Goal: Task Accomplishment & Management: Manage account settings

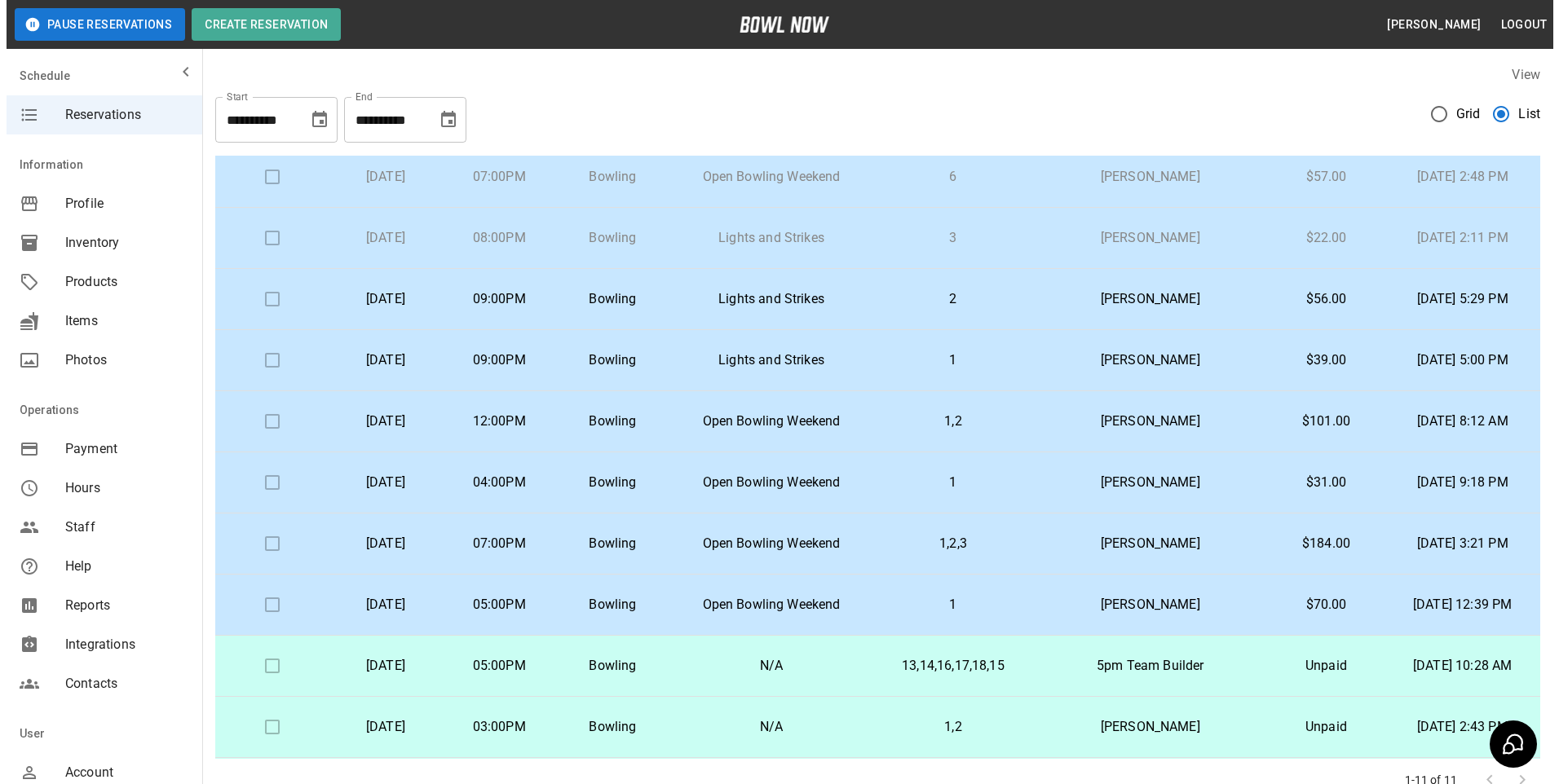
scroll to position [82, 0]
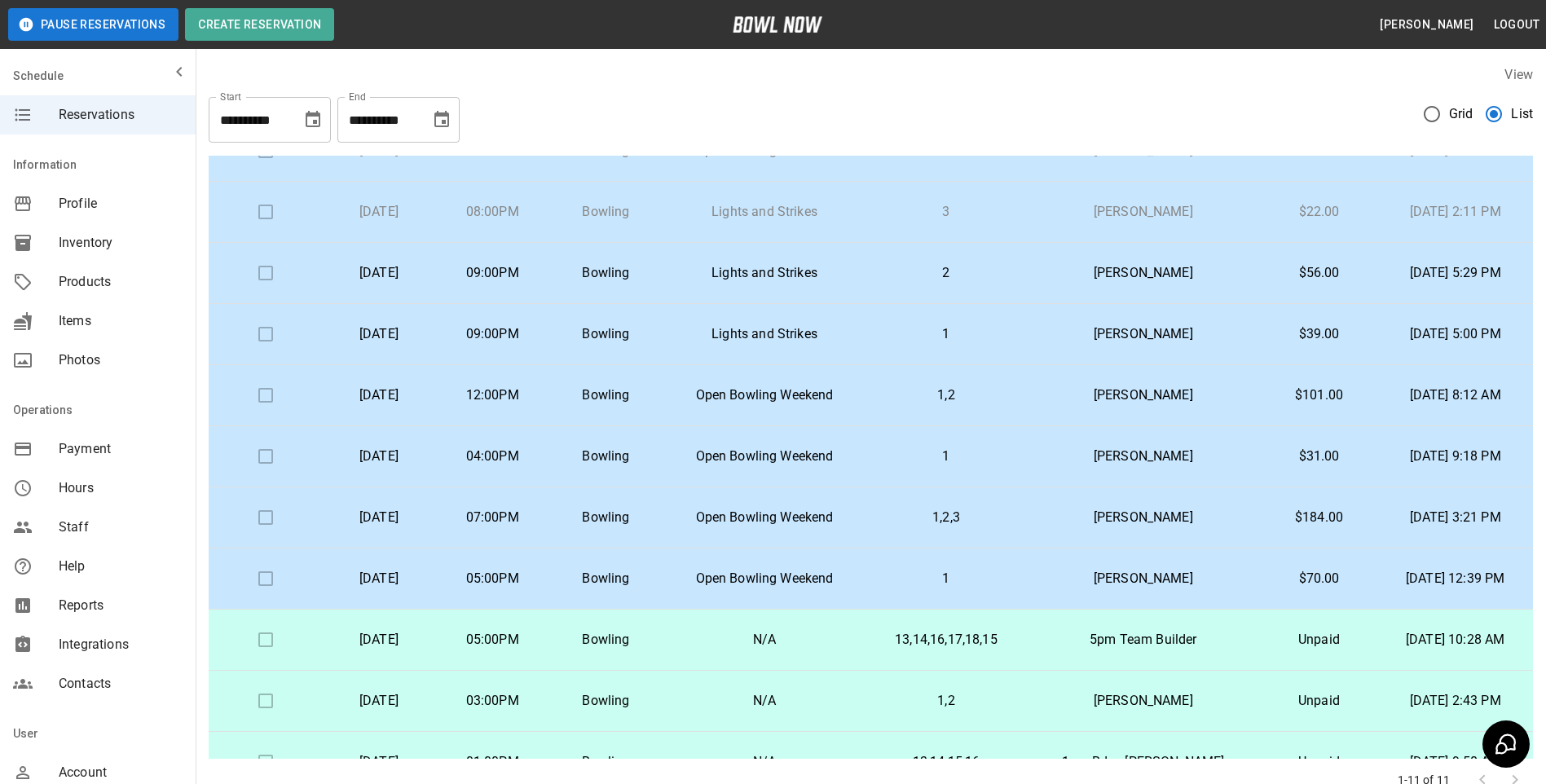
click at [956, 528] on td "1,2,3" at bounding box center [946, 517] width 159 height 61
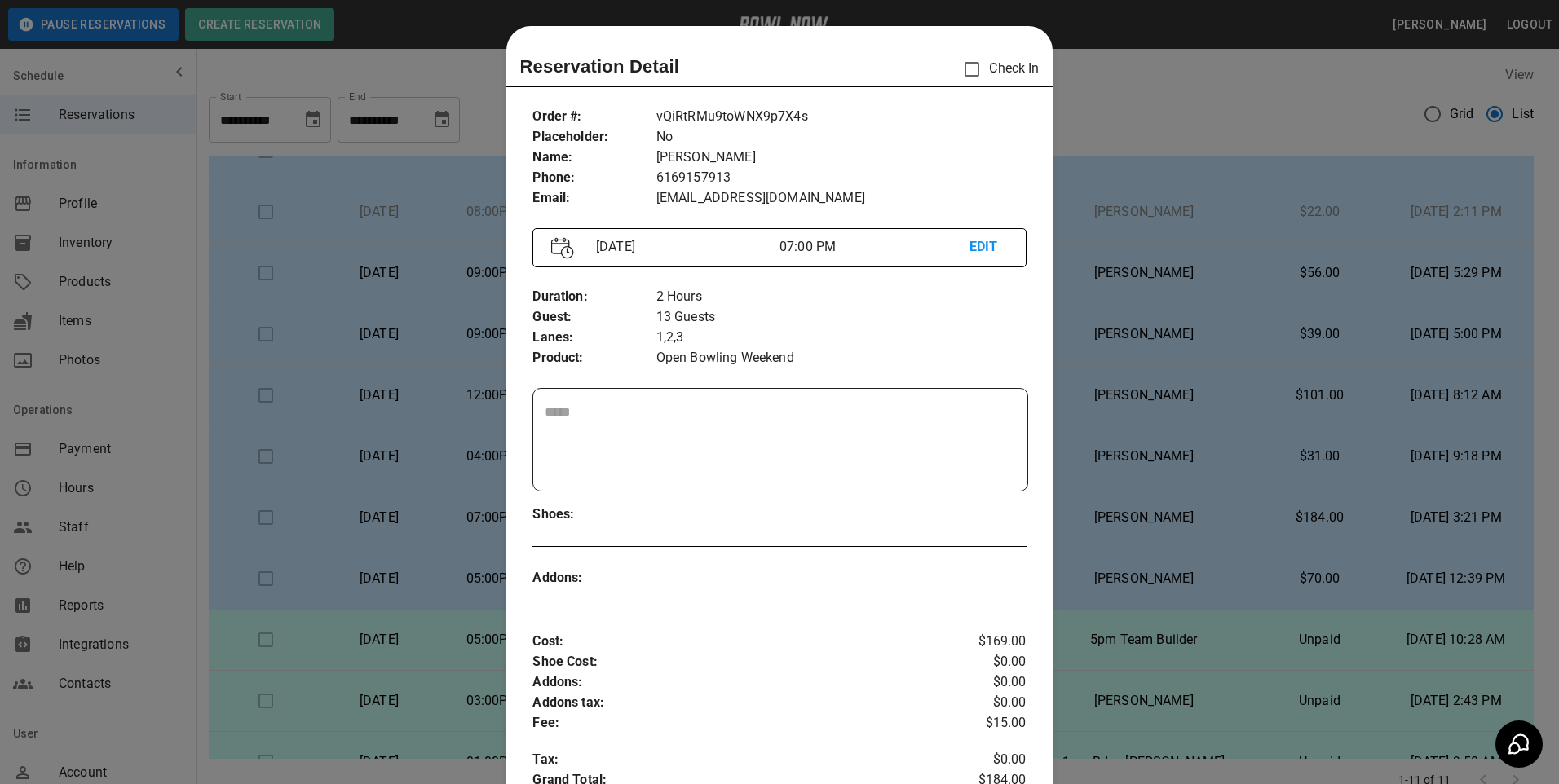
scroll to position [26, 0]
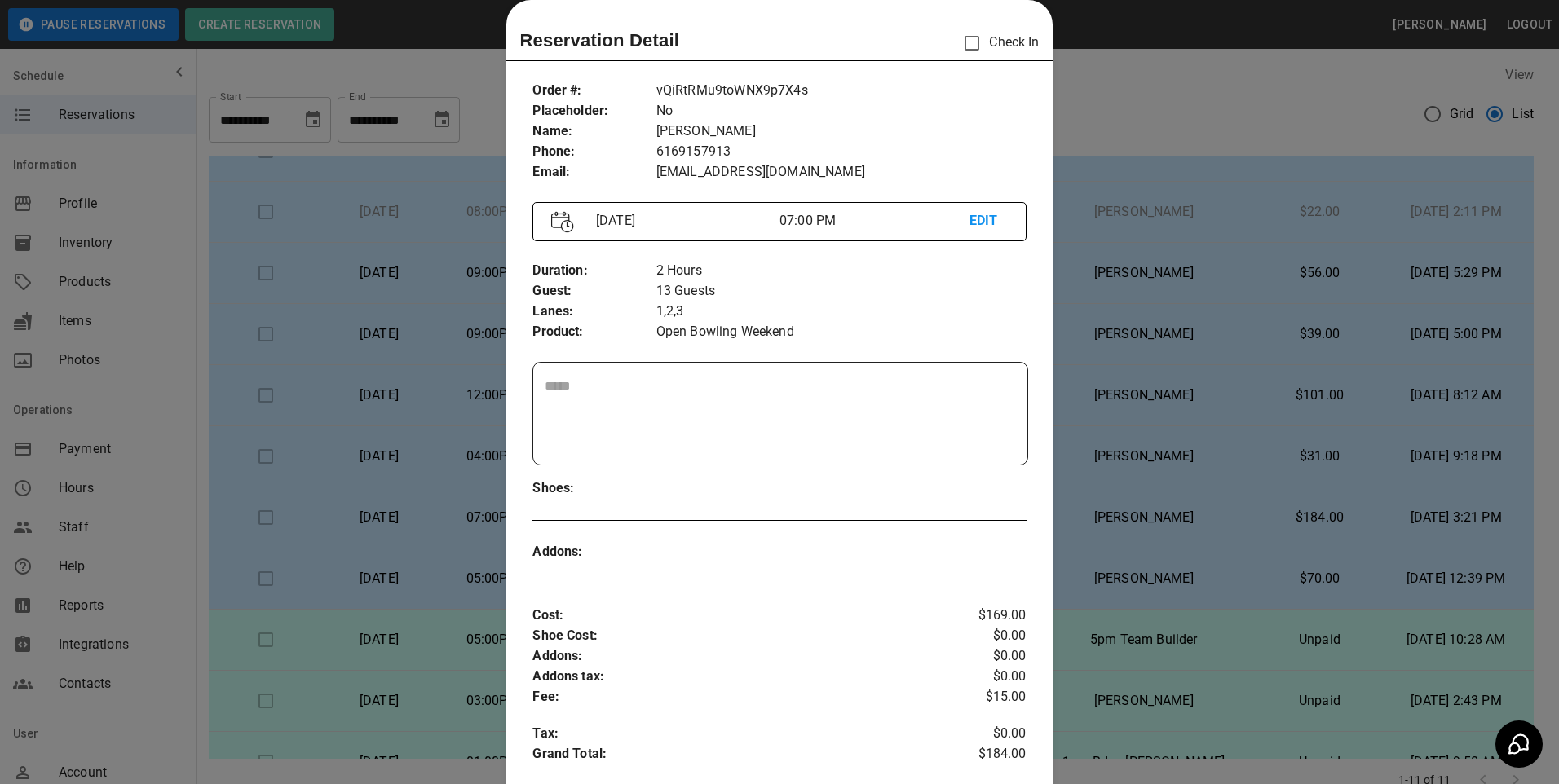
click at [1103, 124] on div at bounding box center [780, 392] width 1559 height 784
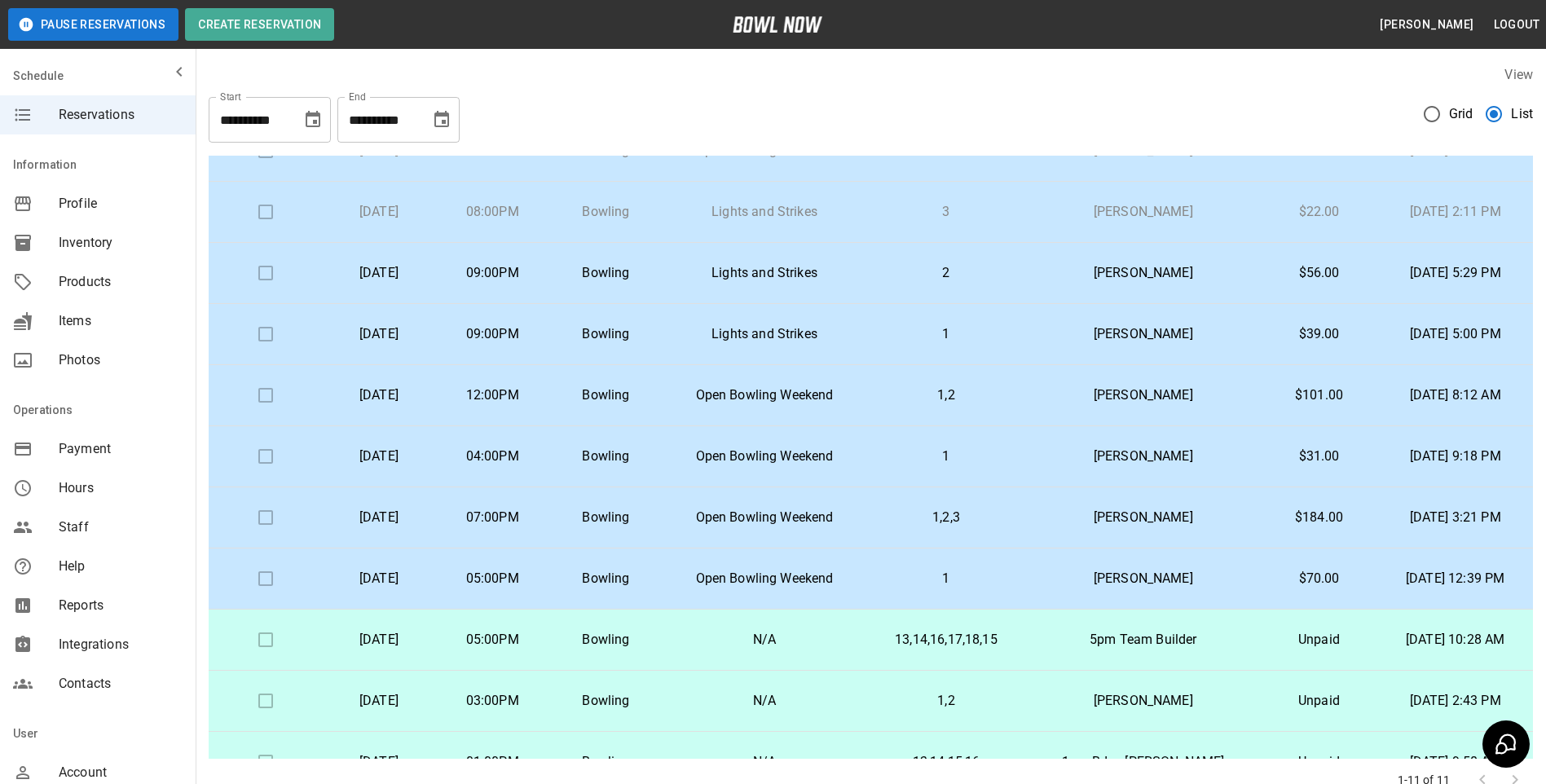
click at [862, 316] on td "Lights and Strikes" at bounding box center [765, 334] width 203 height 61
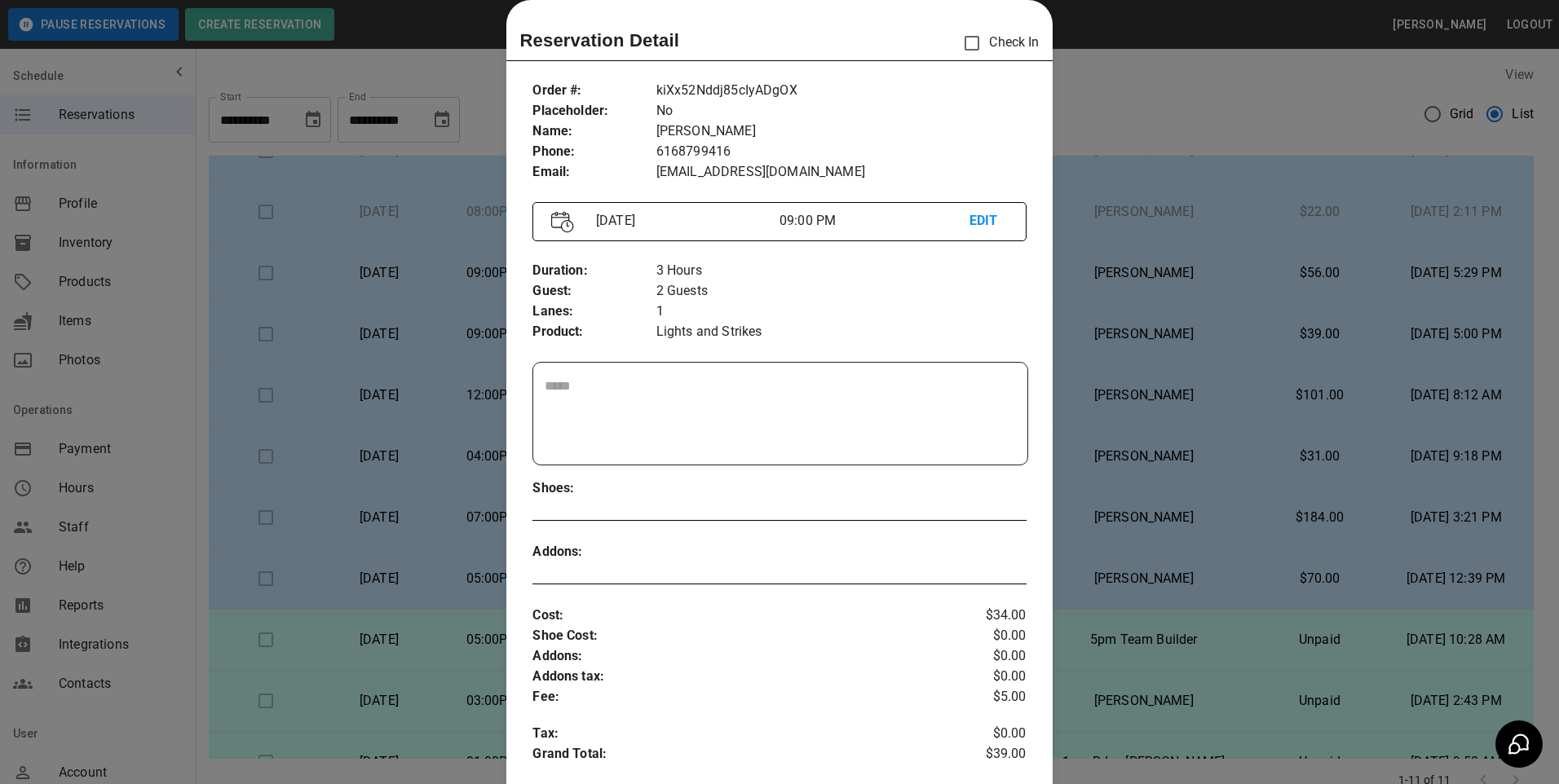
click at [1148, 273] on div at bounding box center [780, 392] width 1559 height 784
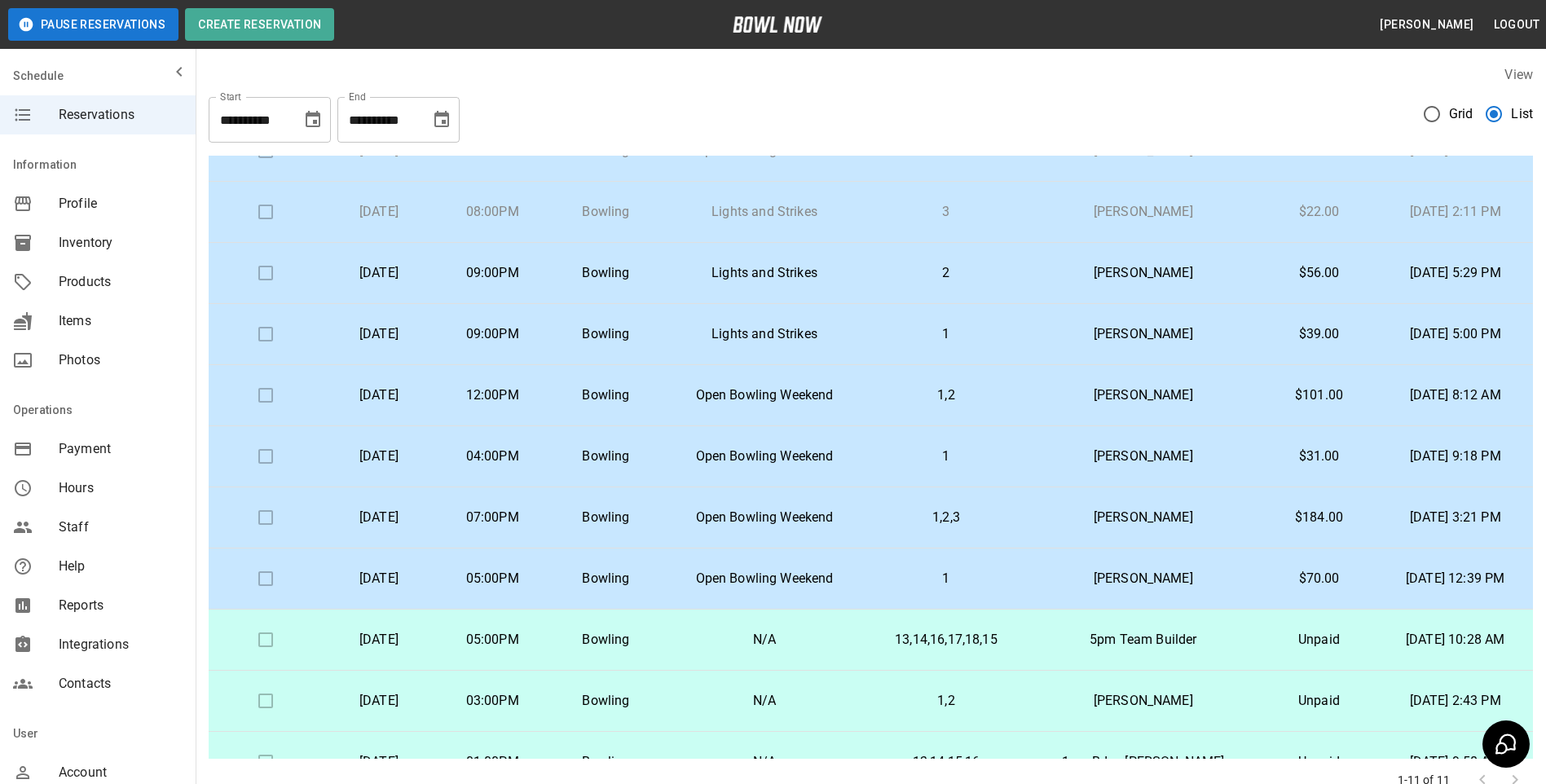
click at [931, 271] on p "2" at bounding box center [946, 273] width 134 height 20
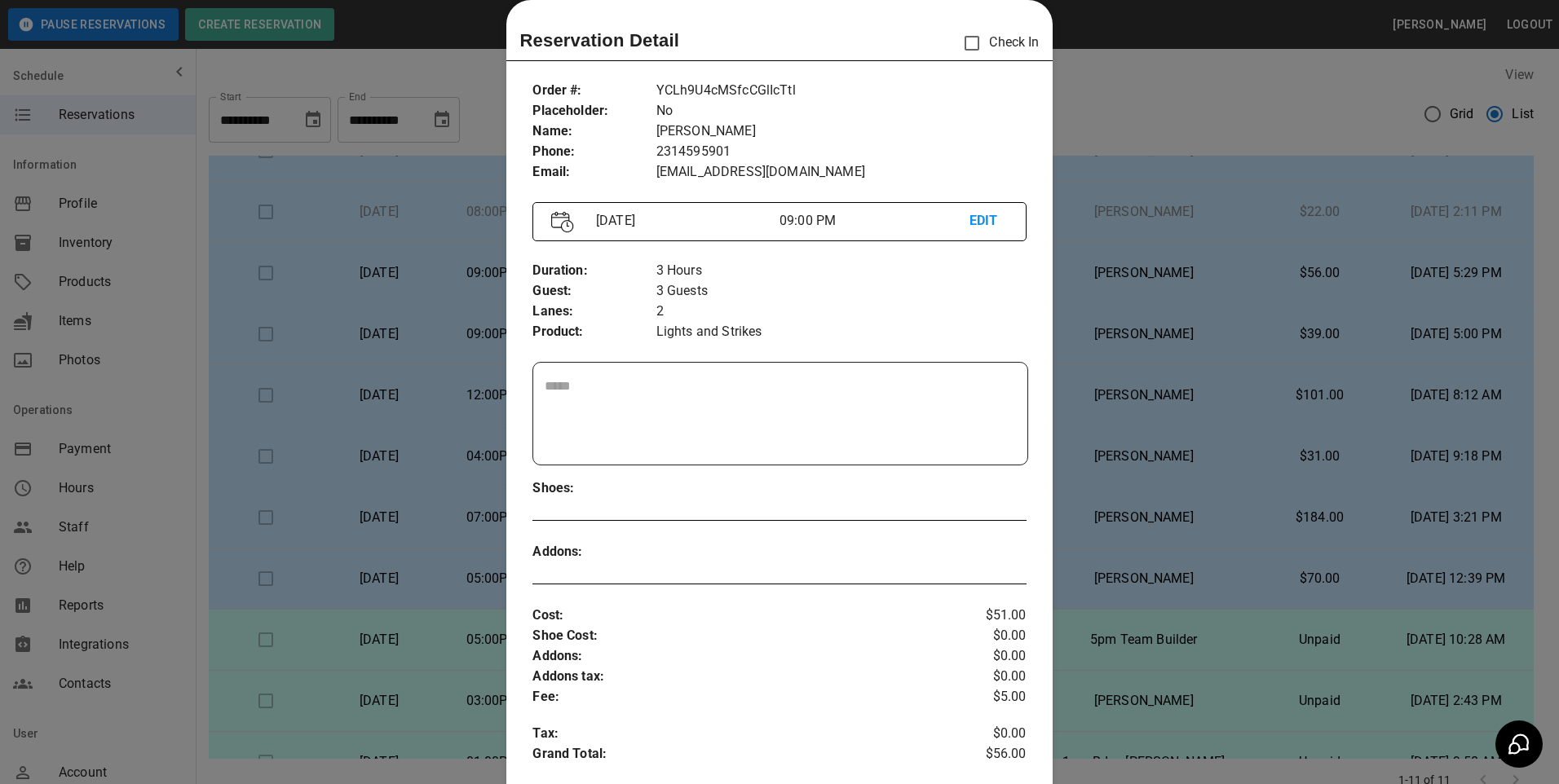
drag, startPoint x: 1042, startPoint y: 264, endPoint x: 1042, endPoint y: 284, distance: 20.0
click at [1043, 264] on div "Order # : Placeholder : Name : Phone : Email : YCLh9U4cMSfcCGlIcTtl No Gary For…" at bounding box center [779, 577] width 545 height 1018
click at [1031, 324] on div "Order # : Placeholder : Name : Phone : Email : YCLh9U4cMSfcCGlIcTtl No Gary For…" at bounding box center [779, 577] width 545 height 1018
click at [1092, 330] on div at bounding box center [780, 392] width 1559 height 784
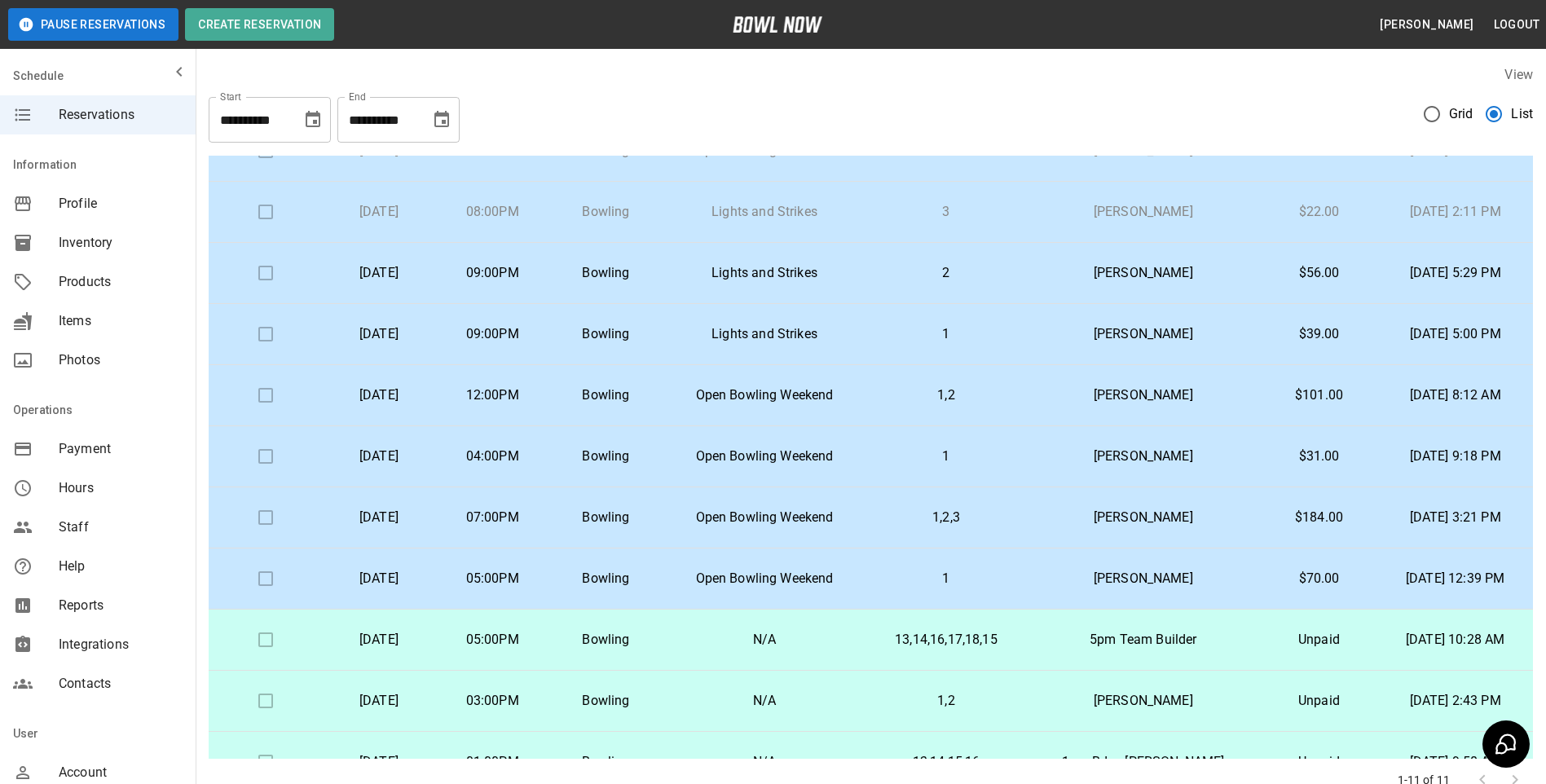
click at [1078, 334] on p "[PERSON_NAME]" at bounding box center [1143, 335] width 208 height 20
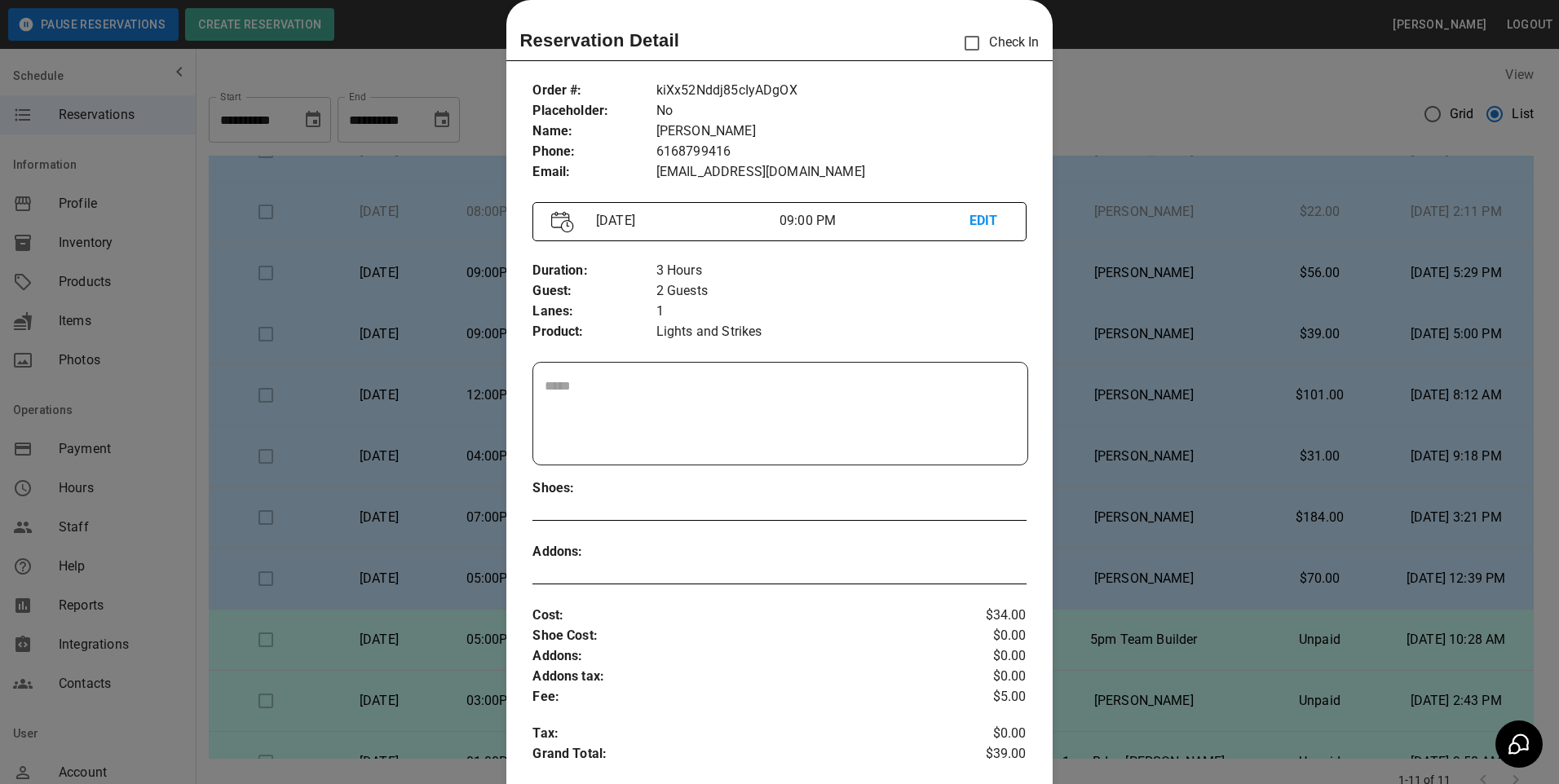
click at [1082, 332] on div at bounding box center [780, 392] width 1559 height 784
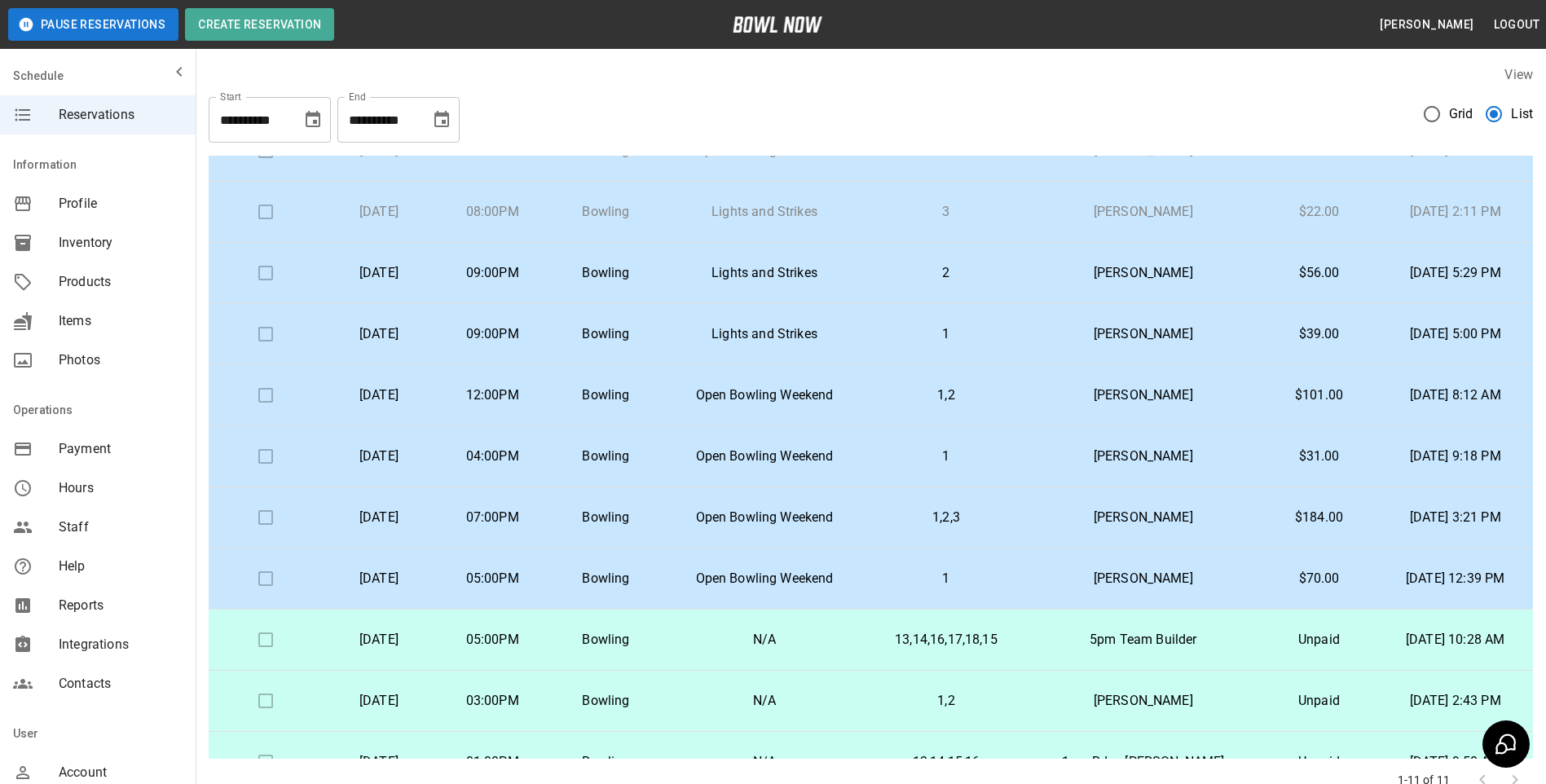
click at [866, 329] on td "Lights and Strikes" at bounding box center [765, 334] width 203 height 61
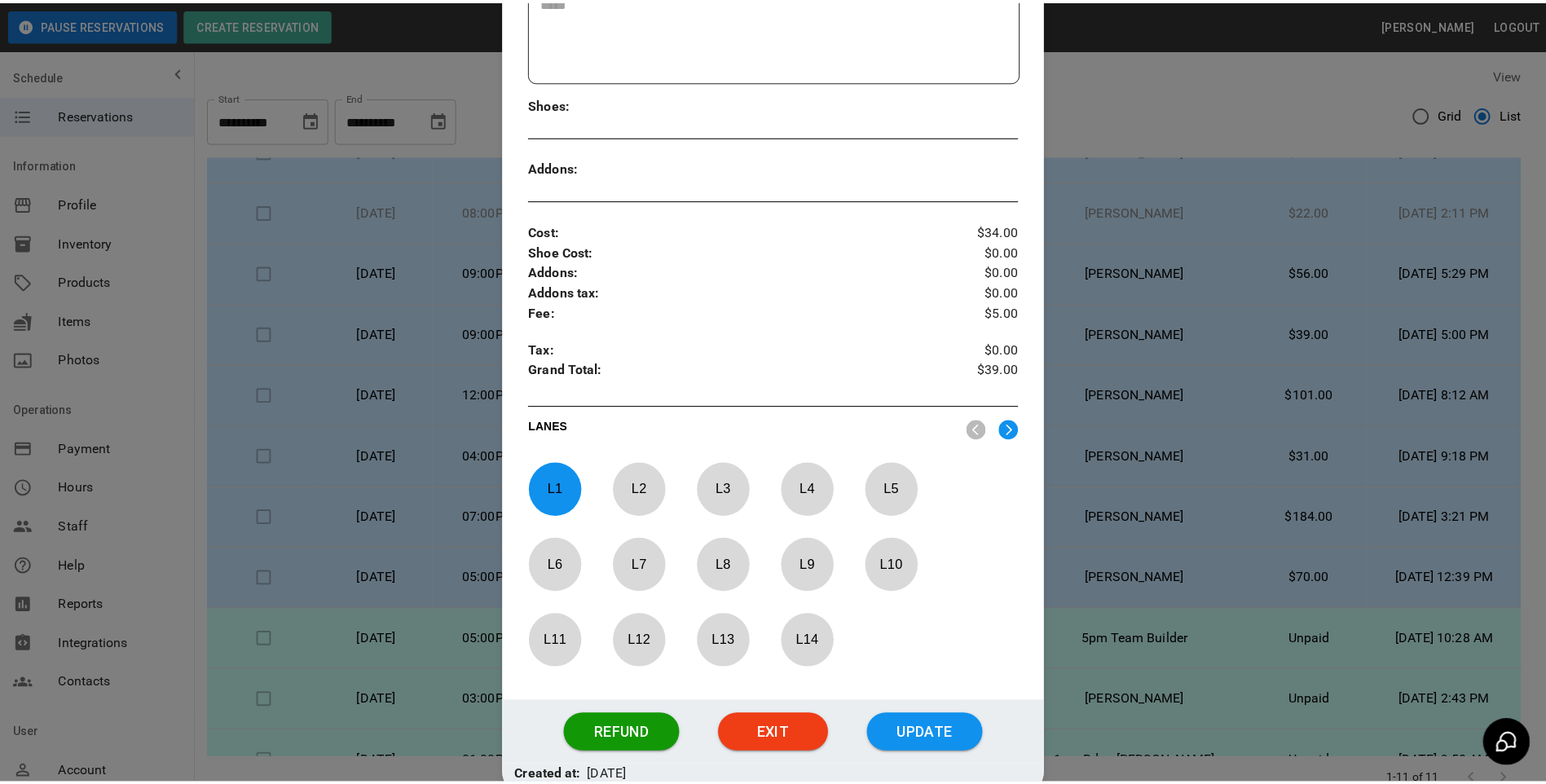
scroll to position [424, 0]
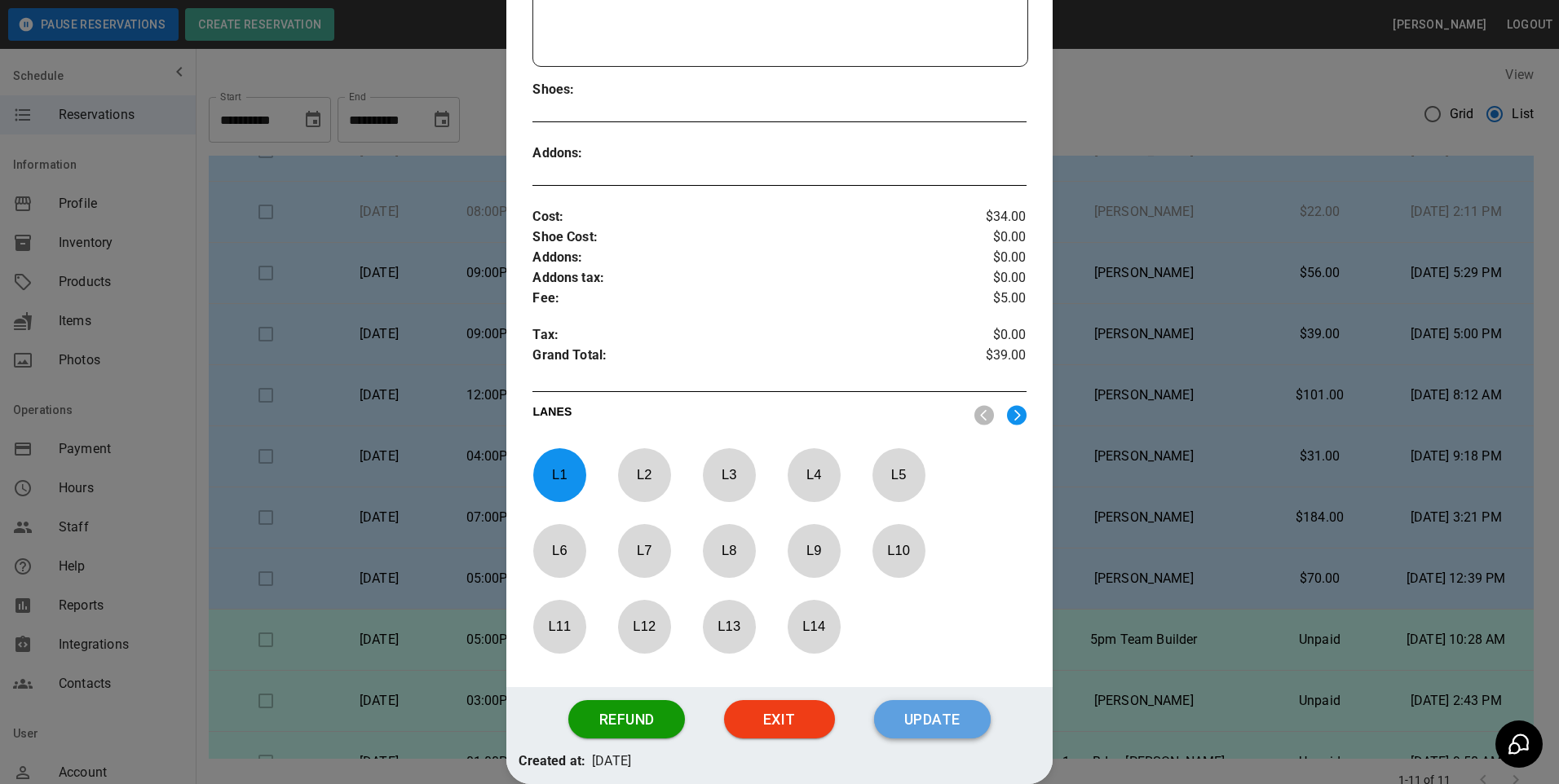
click at [920, 732] on button "Update" at bounding box center [932, 719] width 117 height 39
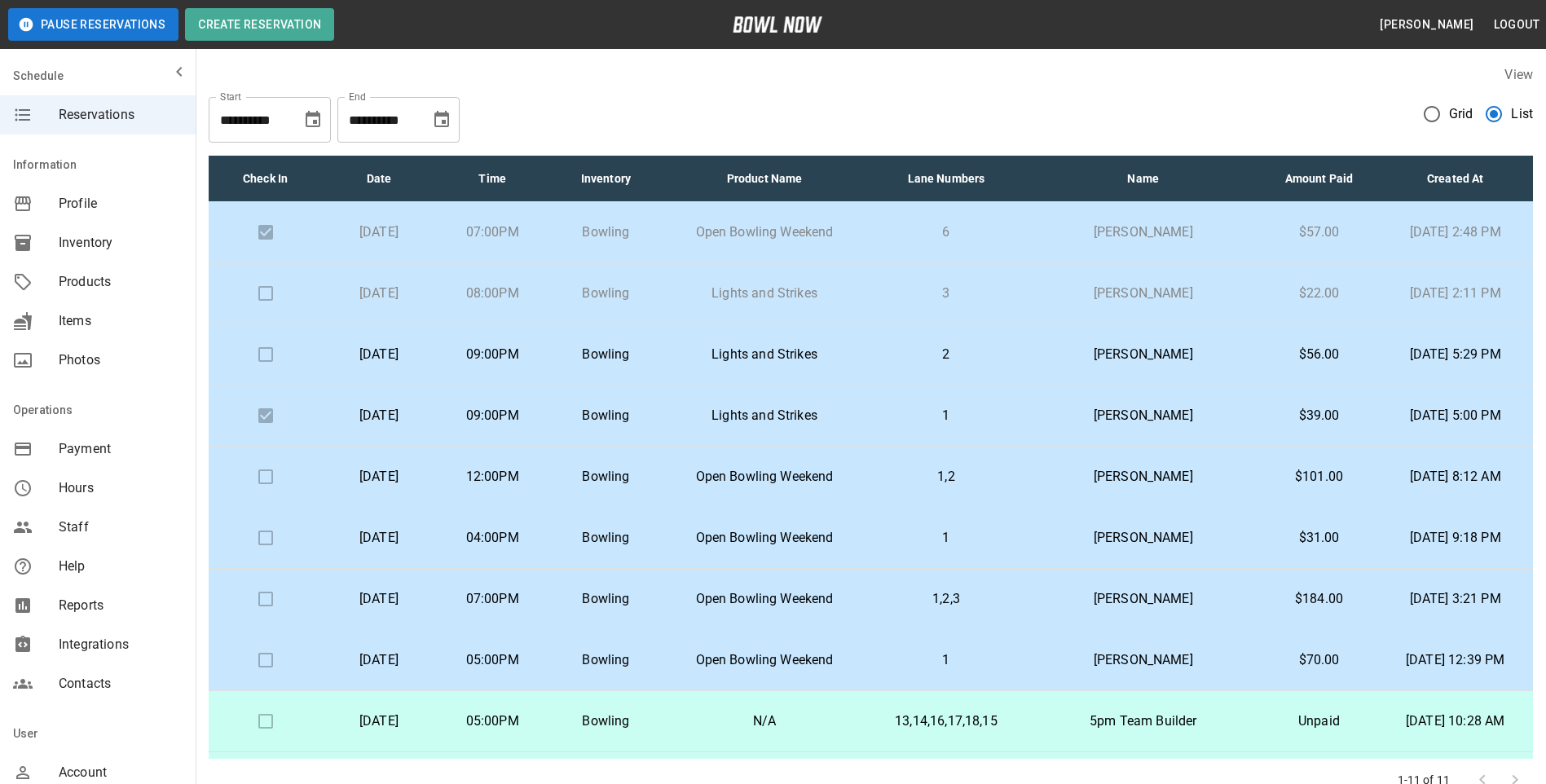
click at [650, 360] on p "Bowling" at bounding box center [606, 355] width 88 height 20
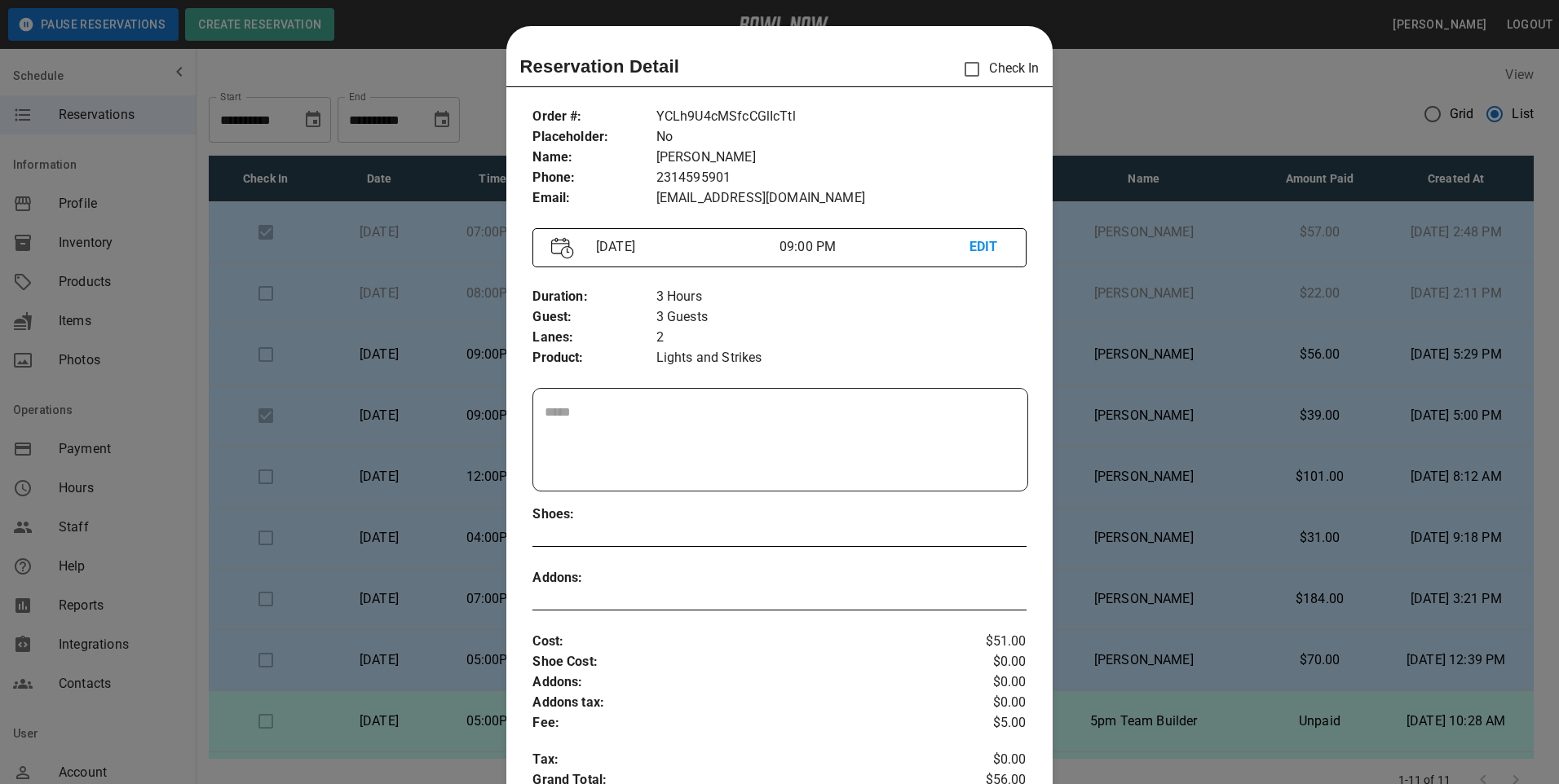
scroll to position [26, 0]
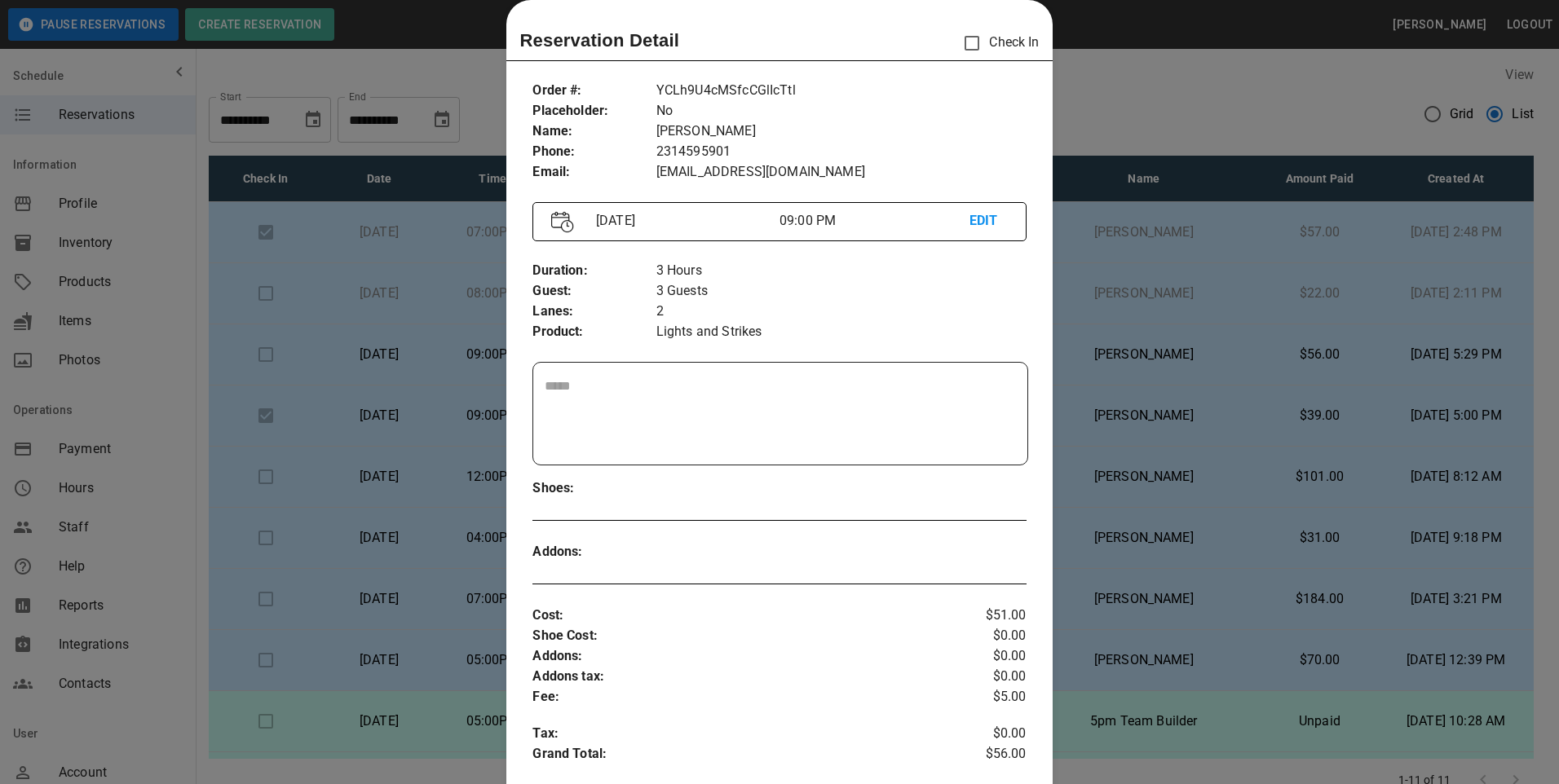
drag, startPoint x: 439, startPoint y: 409, endPoint x: 443, endPoint y: 383, distance: 26.3
click at [439, 407] on div at bounding box center [780, 392] width 1559 height 784
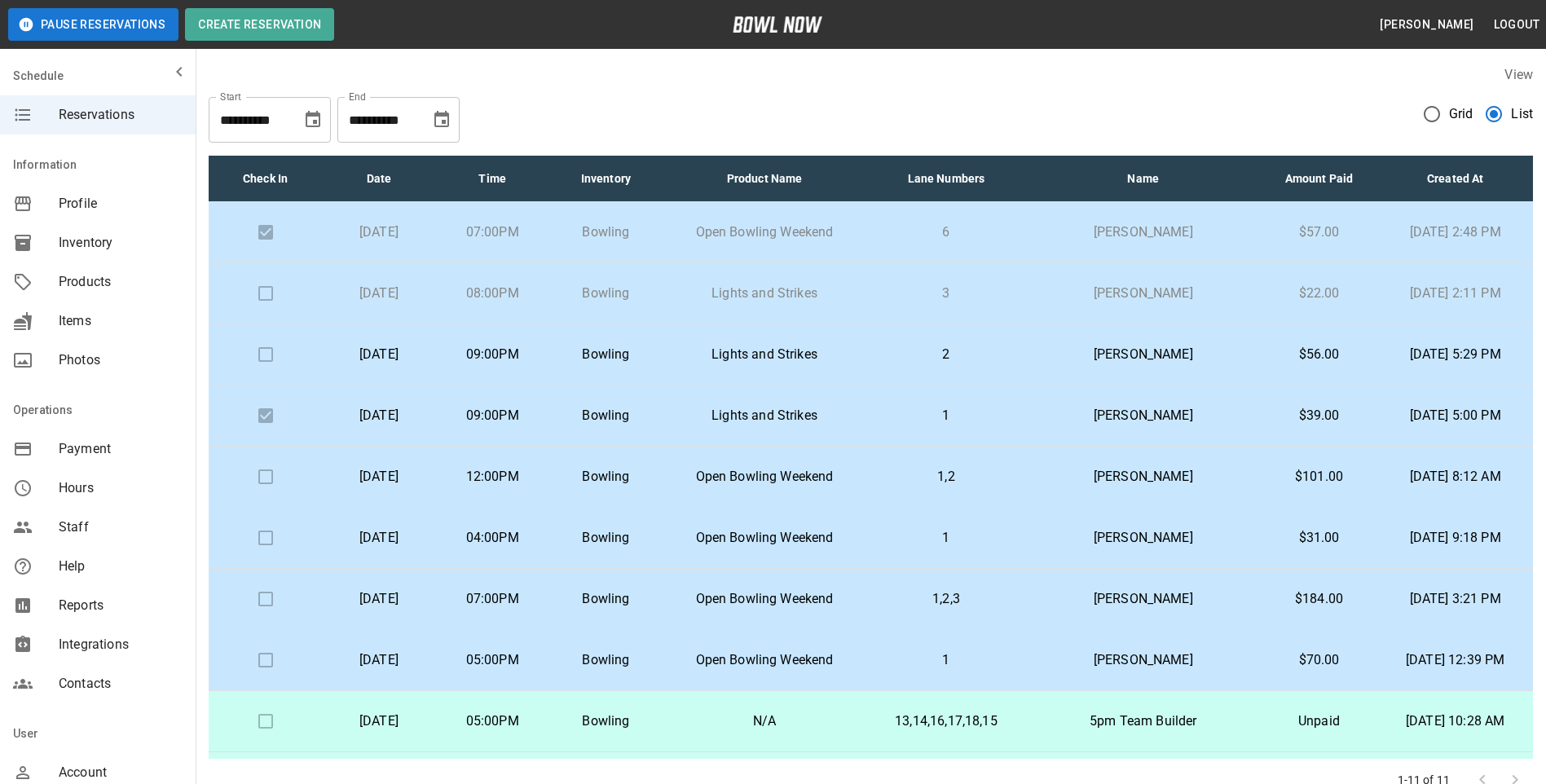
click at [391, 350] on p "[DATE]" at bounding box center [379, 355] width 88 height 20
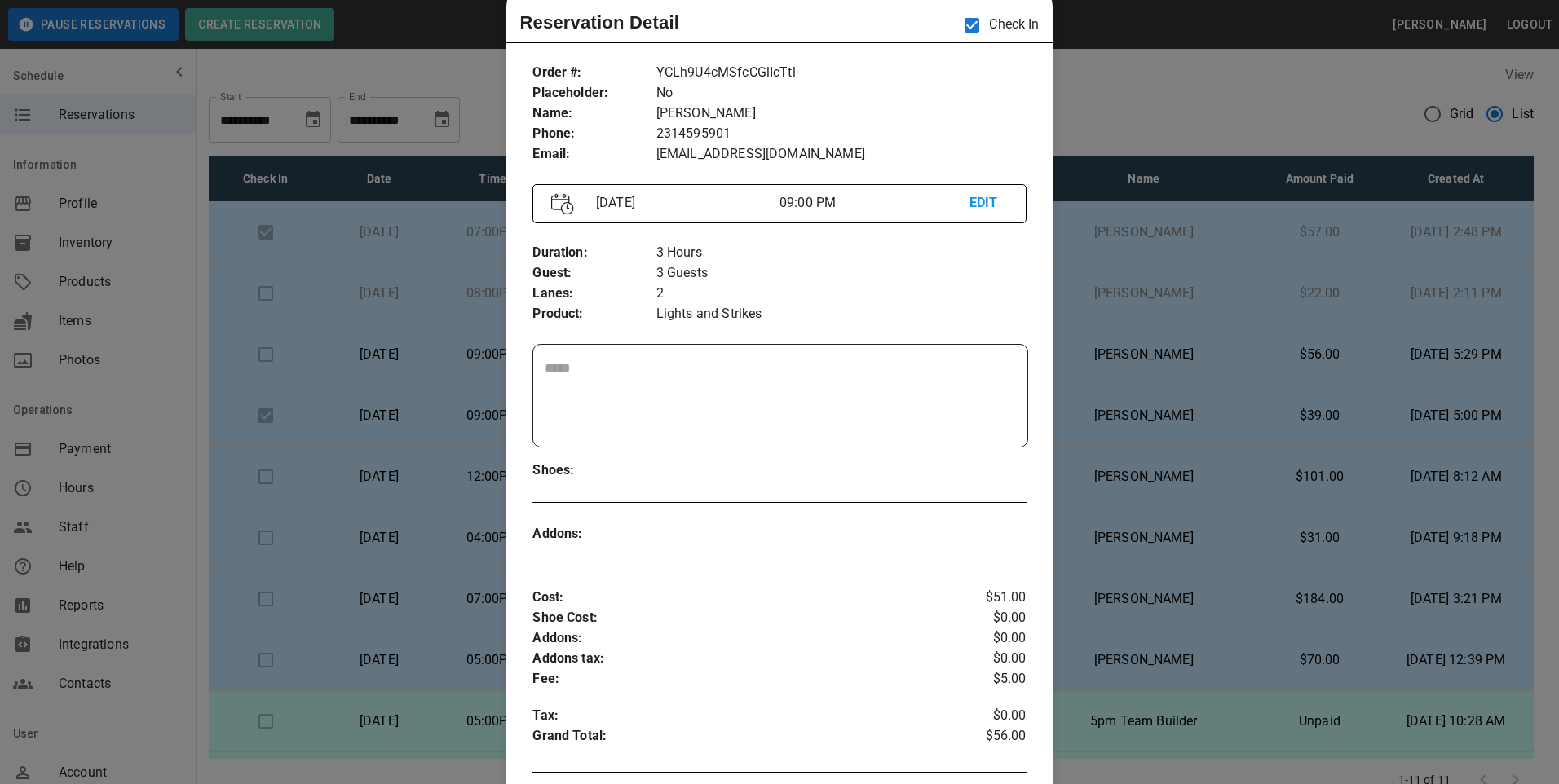
scroll to position [0, 0]
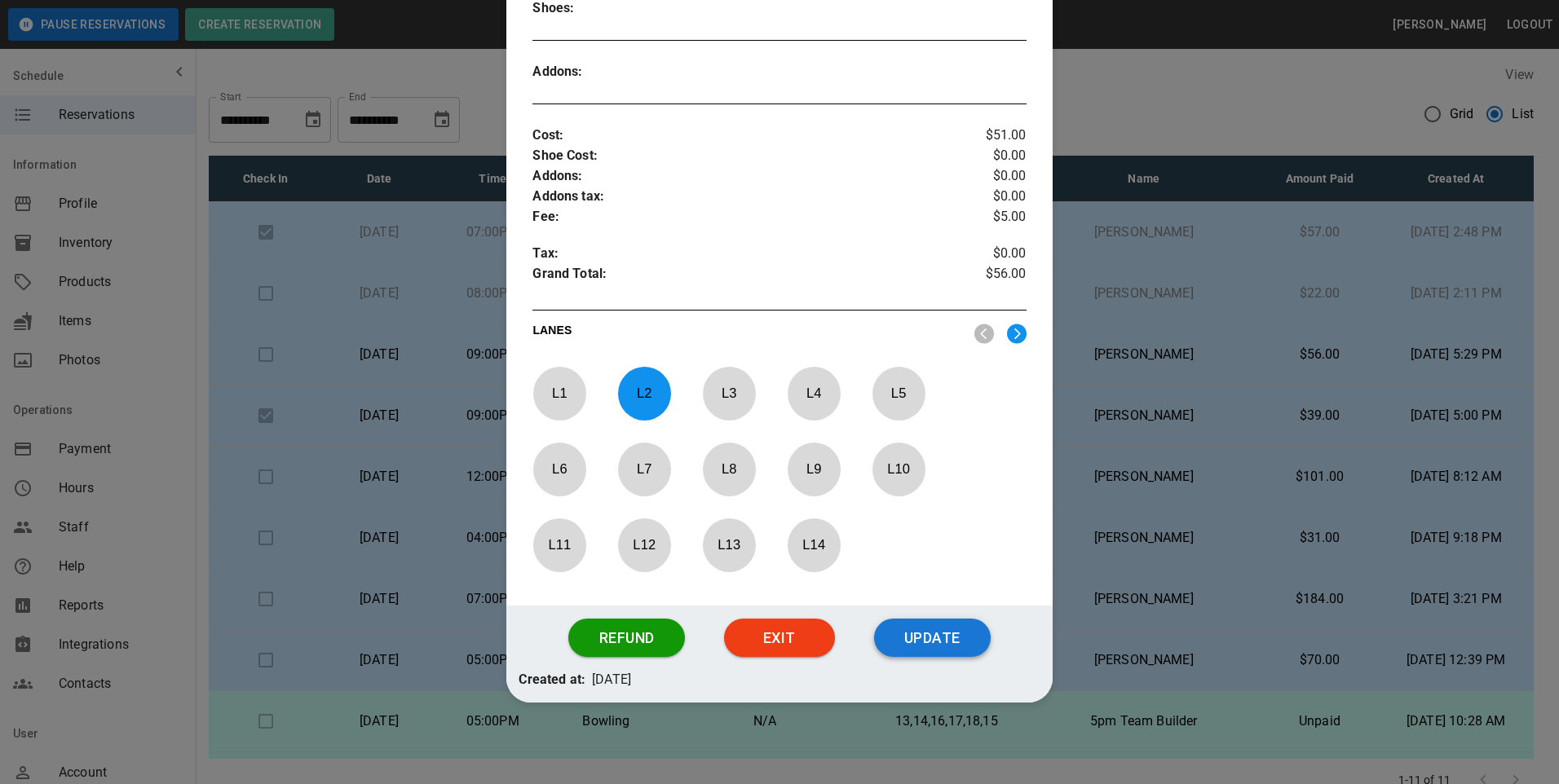
click at [943, 650] on button "Update" at bounding box center [932, 638] width 117 height 39
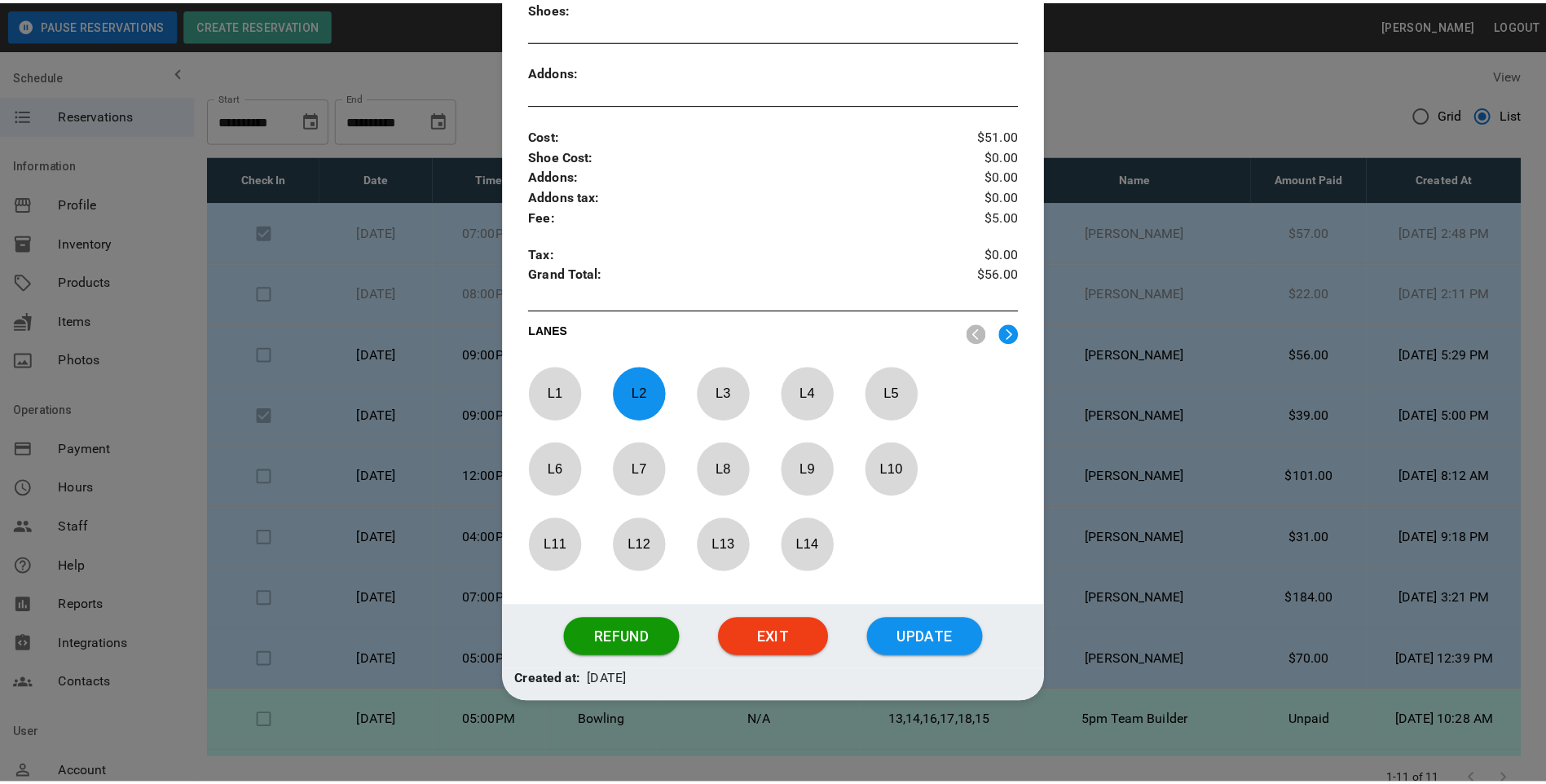
scroll to position [424, 0]
